Goal: Task Accomplishment & Management: Manage account settings

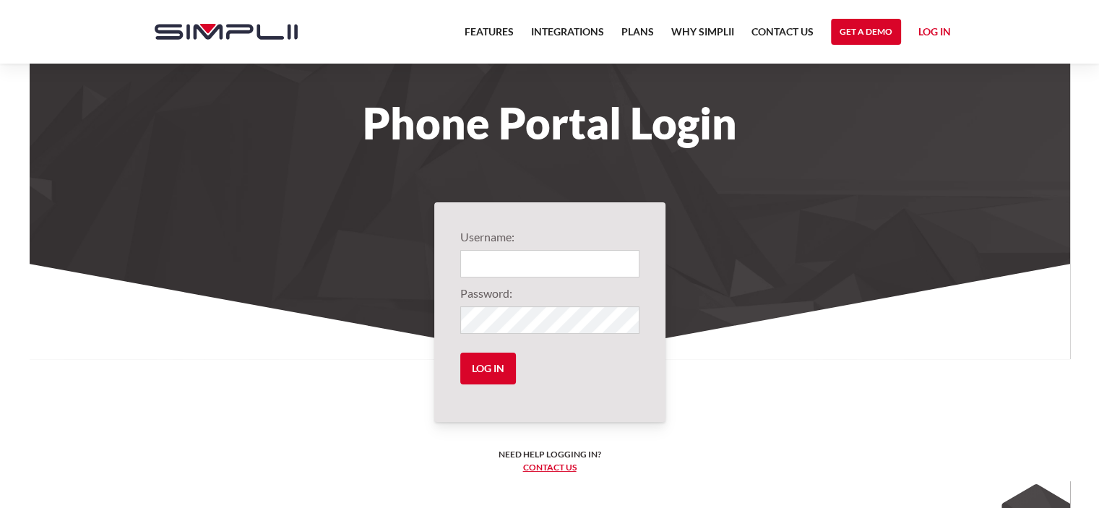
type input "1001@GoldenRuleRoofing"
click at [460, 353] on input "Log in" at bounding box center [488, 369] width 56 height 32
click at [486, 366] on input "Log in" at bounding box center [488, 369] width 56 height 32
click at [476, 371] on input "Log in" at bounding box center [488, 369] width 56 height 32
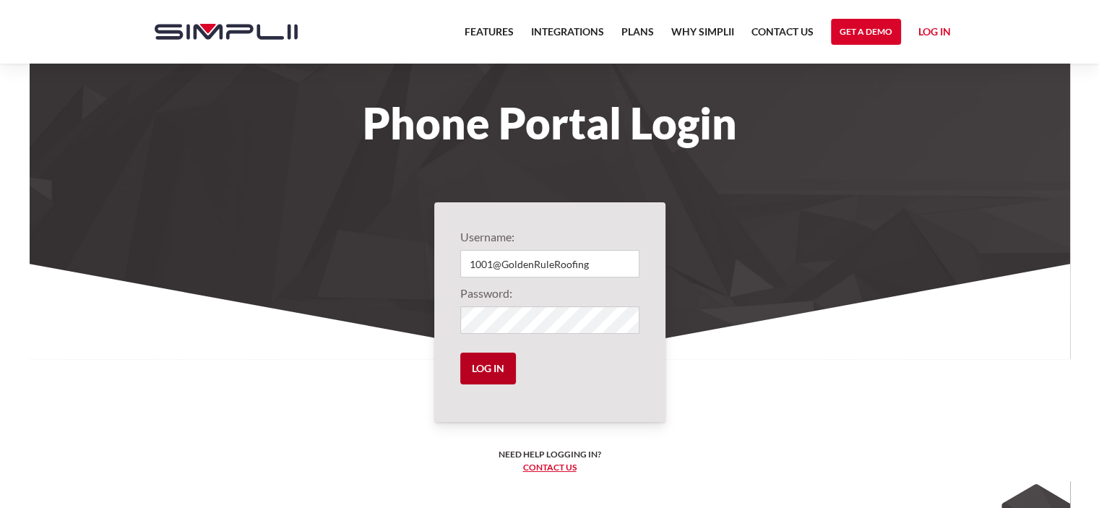
click at [476, 371] on input "Log in" at bounding box center [488, 369] width 56 height 32
type input "1001@GoldenRuleRoofing"
click at [501, 366] on input "Log in" at bounding box center [488, 369] width 56 height 32
click at [486, 372] on input "Log in" at bounding box center [488, 369] width 56 height 32
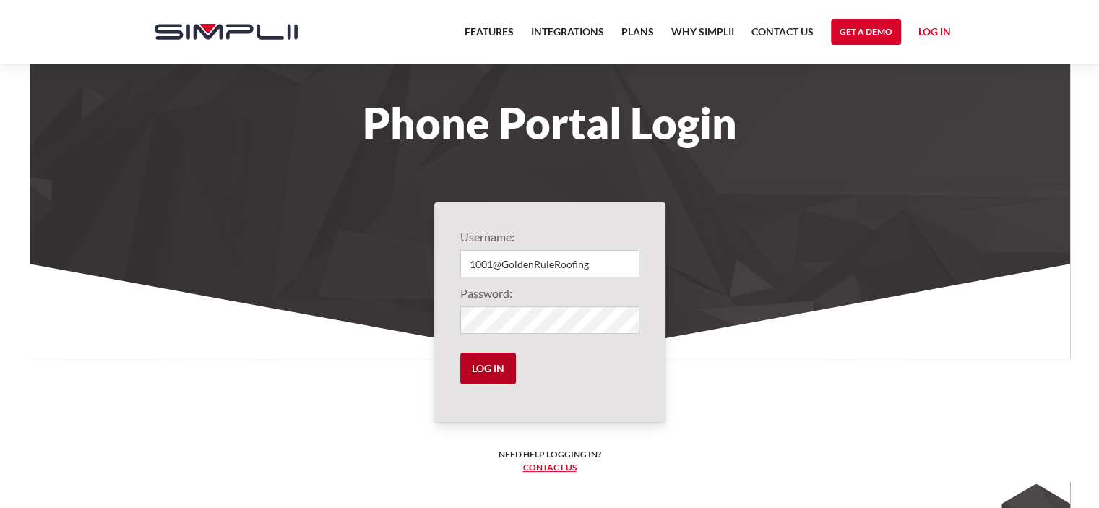
click at [486, 372] on input "Log in" at bounding box center [488, 369] width 56 height 32
click at [501, 367] on input "Log in" at bounding box center [488, 369] width 56 height 32
click at [771, 384] on section "Username: 1001@GoldenRuleRoofing Password: Log in Need help logging in? ‍ Conta…" at bounding box center [550, 451] width 1040 height 375
type input "1001@GoldenRuleRoofing"
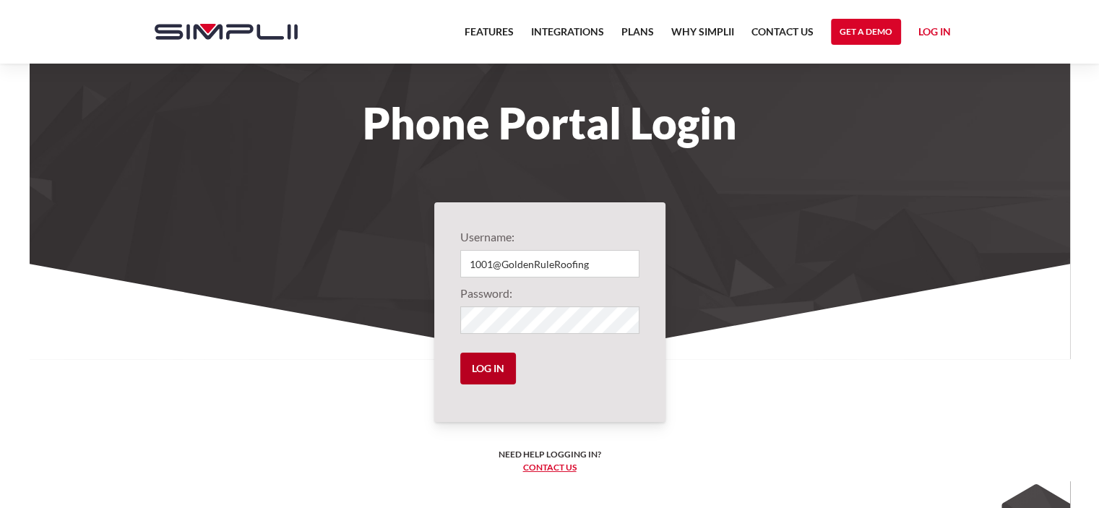
click at [479, 366] on input "Log in" at bounding box center [488, 369] width 56 height 32
click at [460, 353] on input "Log in" at bounding box center [488, 369] width 56 height 32
click at [475, 369] on input "Log in" at bounding box center [488, 369] width 56 height 32
click at [492, 362] on input "Log in" at bounding box center [488, 369] width 56 height 32
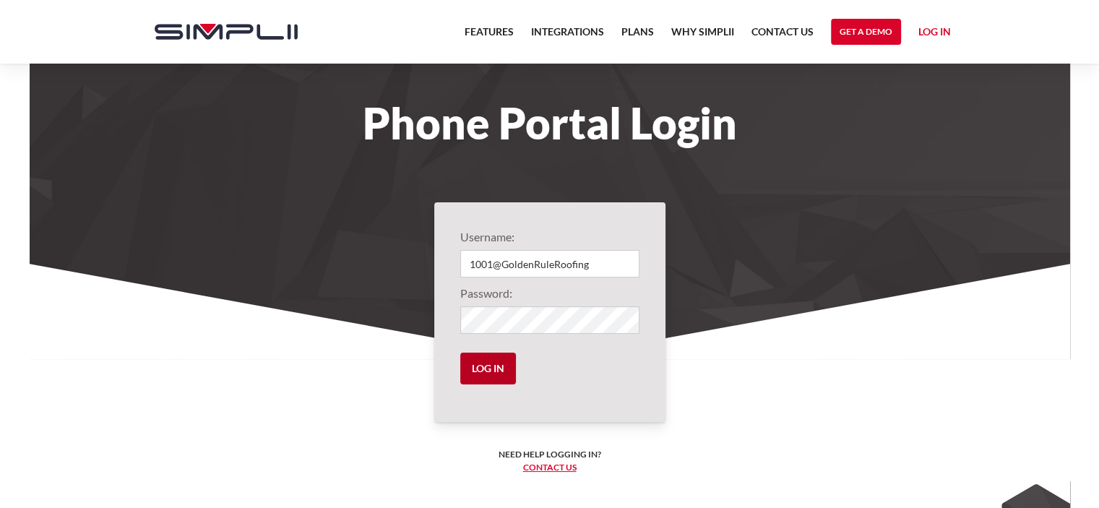
click at [492, 362] on input "Log in" at bounding box center [488, 369] width 56 height 32
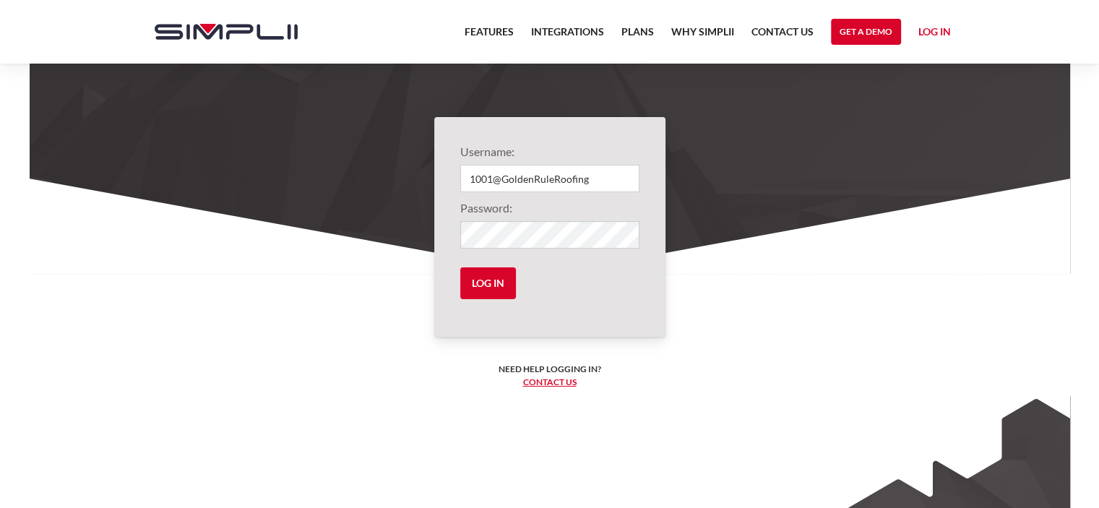
scroll to position [80, 0]
